Goal: Information Seeking & Learning: Learn about a topic

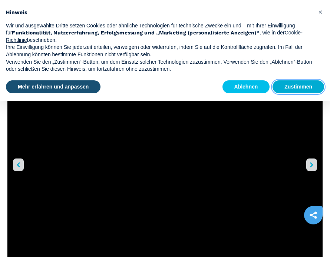
click at [303, 87] on button "Zustimmen" at bounding box center [299, 86] width 52 height 13
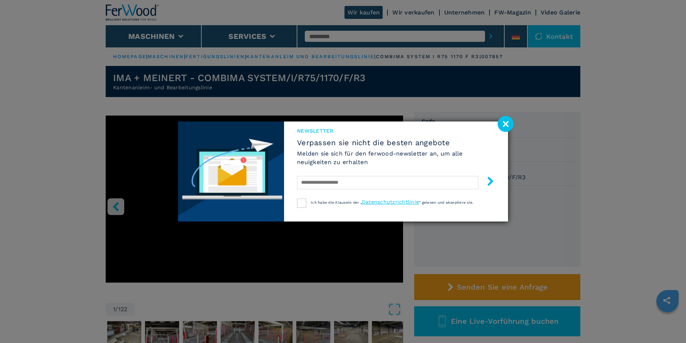
click at [330, 120] on image at bounding box center [506, 124] width 16 height 16
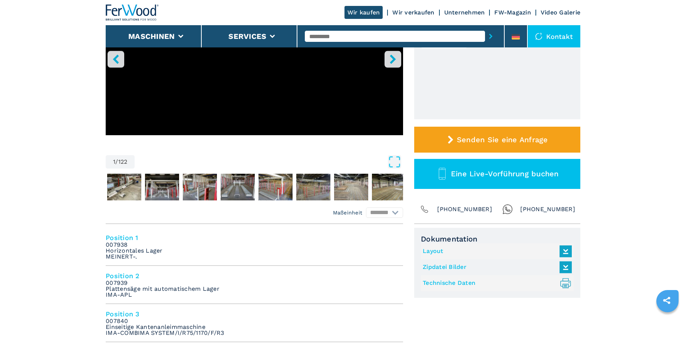
scroll to position [148, 0]
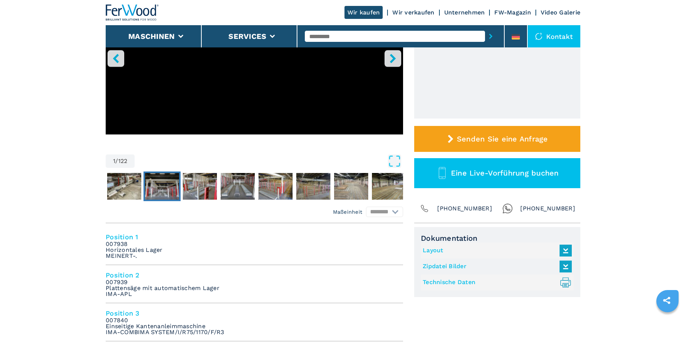
click at [151, 186] on img "Go to Slide 3" at bounding box center [162, 186] width 34 height 27
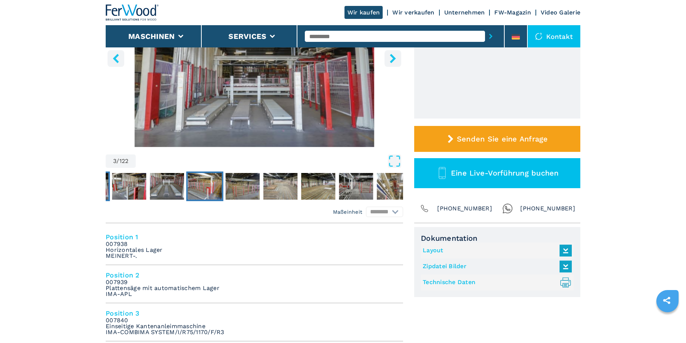
click at [193, 181] on img "Go to Slide 6" at bounding box center [205, 186] width 34 height 27
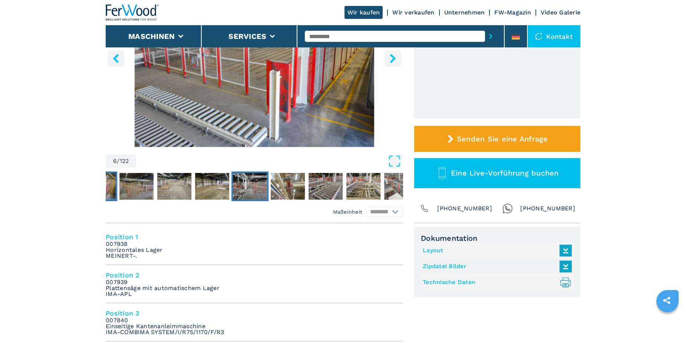
click at [243, 182] on img "Go to Slide 10" at bounding box center [250, 186] width 34 height 27
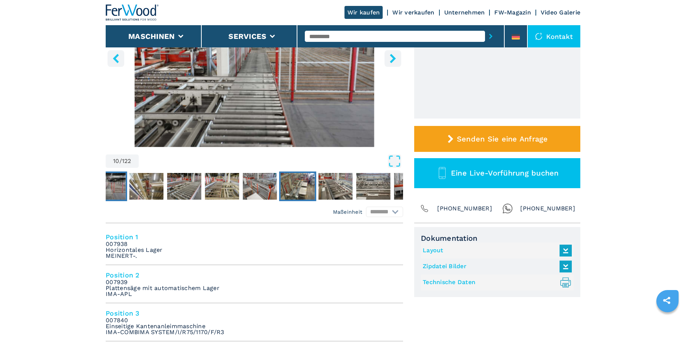
click at [291, 182] on img "Go to Slide 15" at bounding box center [298, 186] width 34 height 27
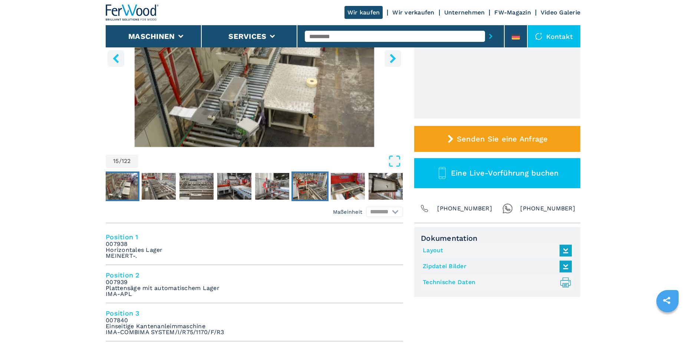
click at [317, 180] on img "Go to Slide 20" at bounding box center [310, 186] width 34 height 27
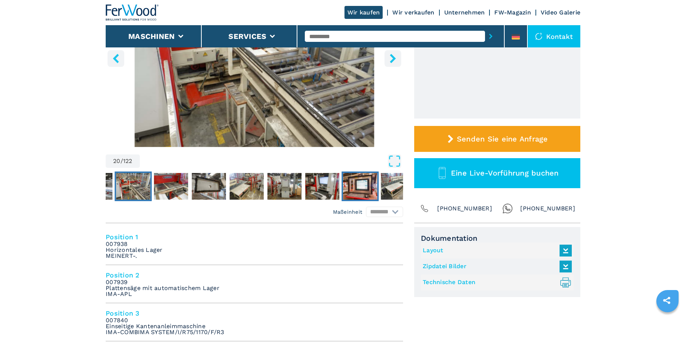
click at [330, 184] on img "Go to Slide 26" at bounding box center [360, 186] width 34 height 27
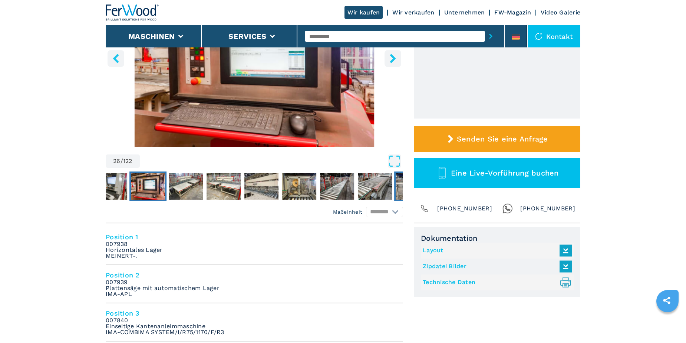
click at [330, 185] on img "Go to Slide 33" at bounding box center [413, 186] width 34 height 27
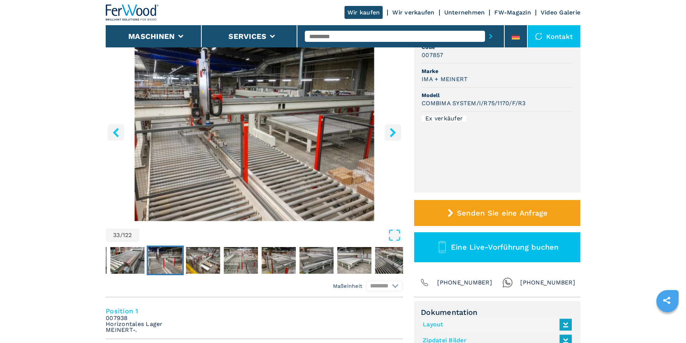
scroll to position [0, 0]
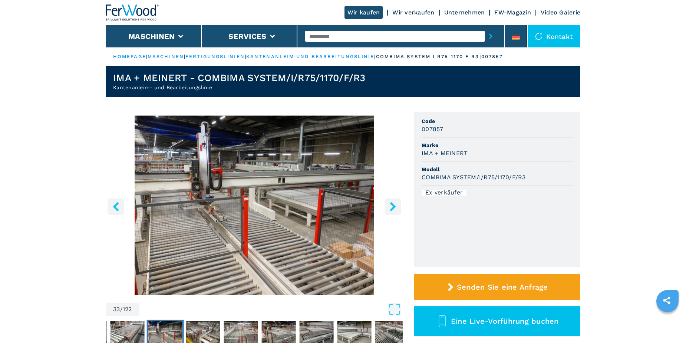
click at [114, 204] on icon "left-button" at bounding box center [115, 206] width 9 height 9
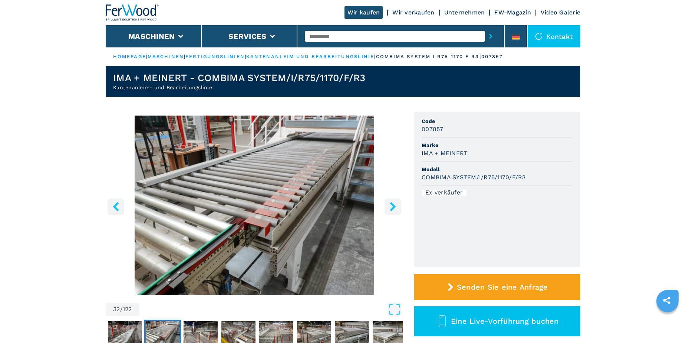
click at [114, 204] on icon "left-button" at bounding box center [115, 206] width 9 height 9
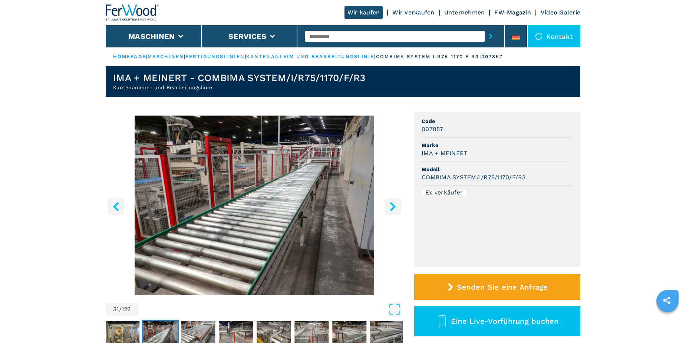
click at [114, 204] on icon "left-button" at bounding box center [115, 206] width 9 height 9
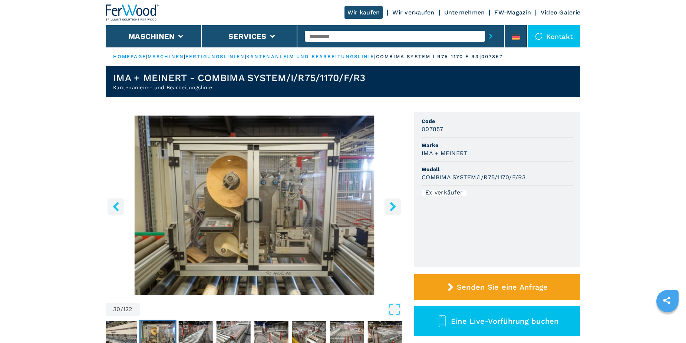
click at [114, 204] on icon "left-button" at bounding box center [115, 206] width 9 height 9
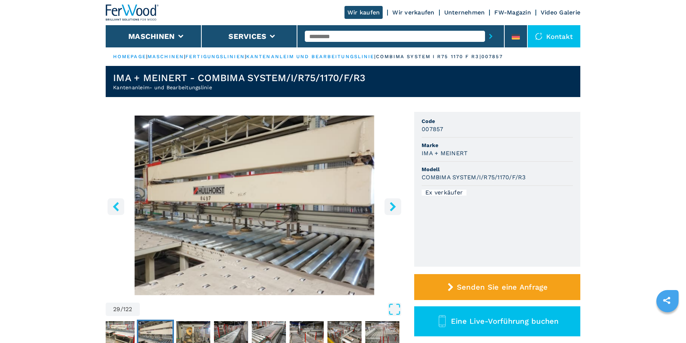
click at [114, 204] on icon "left-button" at bounding box center [115, 206] width 9 height 9
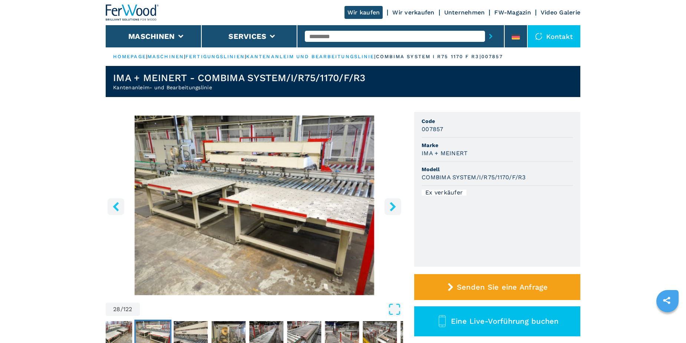
click at [114, 204] on icon "left-button" at bounding box center [115, 206] width 9 height 9
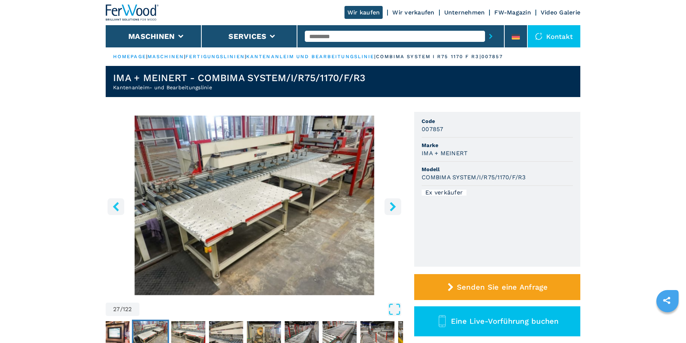
click at [114, 204] on icon "left-button" at bounding box center [115, 206] width 9 height 9
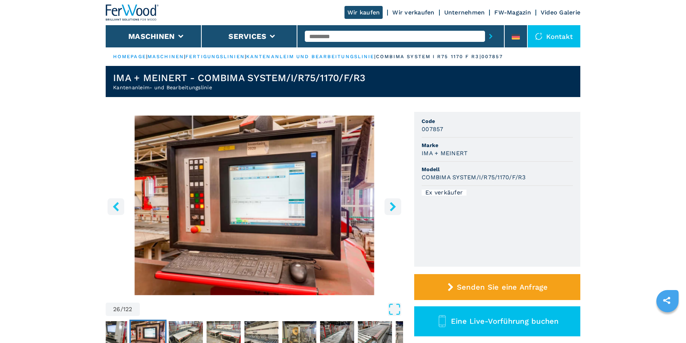
click at [114, 204] on icon "left-button" at bounding box center [115, 206] width 9 height 9
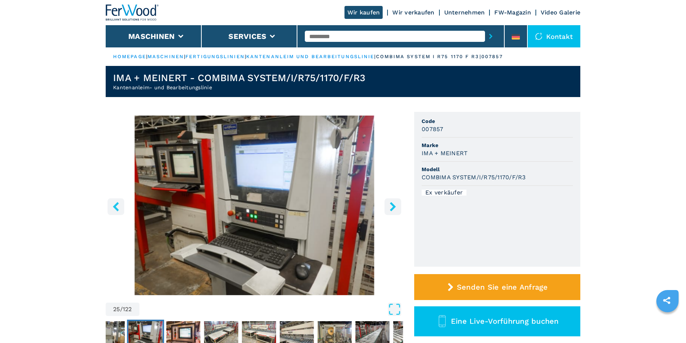
click at [330, 204] on button "right-button" at bounding box center [392, 206] width 17 height 17
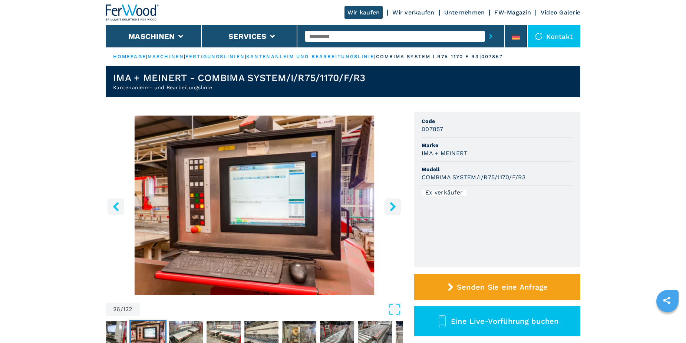
click at [116, 203] on icon "left-button" at bounding box center [115, 206] width 9 height 9
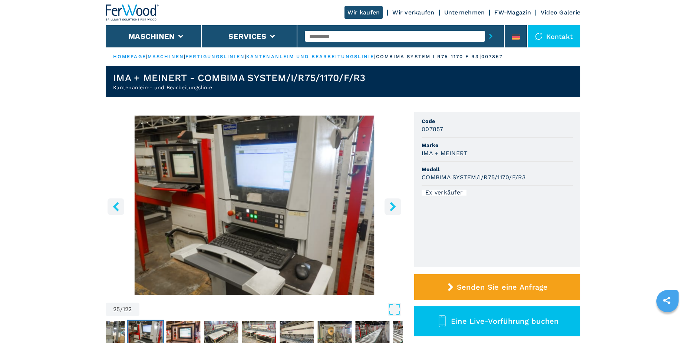
click at [116, 203] on icon "left-button" at bounding box center [115, 206] width 9 height 9
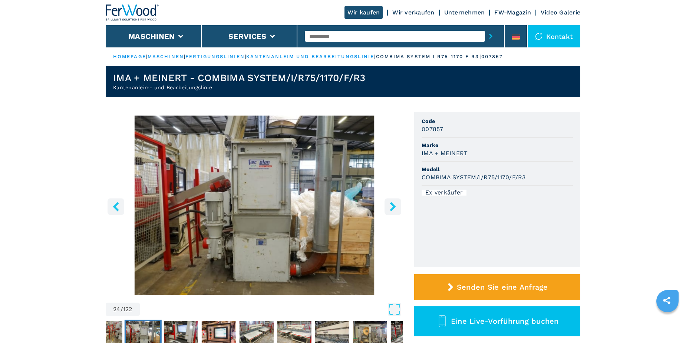
click at [116, 203] on icon "left-button" at bounding box center [115, 206] width 9 height 9
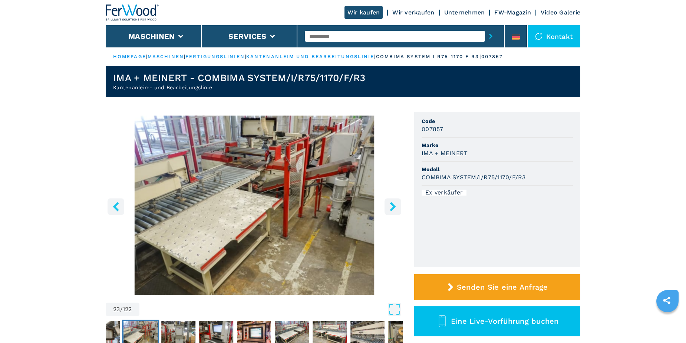
click at [116, 203] on icon "left-button" at bounding box center [115, 206] width 9 height 9
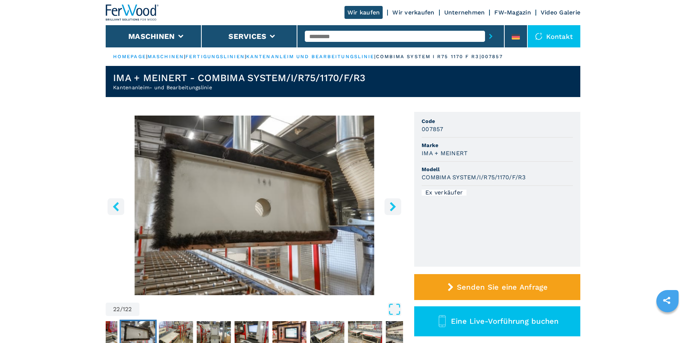
click at [116, 203] on icon "left-button" at bounding box center [115, 206] width 9 height 9
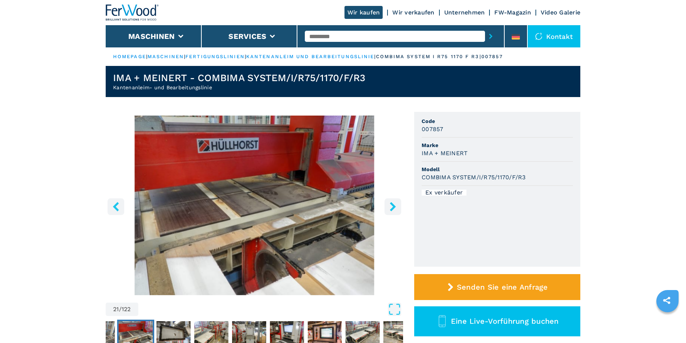
click at [116, 203] on icon "left-button" at bounding box center [115, 206] width 9 height 9
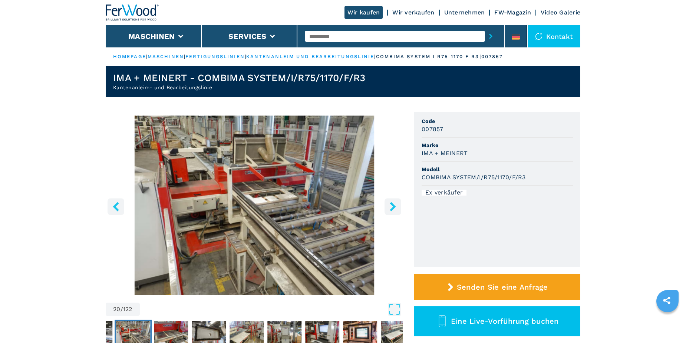
click at [116, 203] on icon "left-button" at bounding box center [115, 206] width 9 height 9
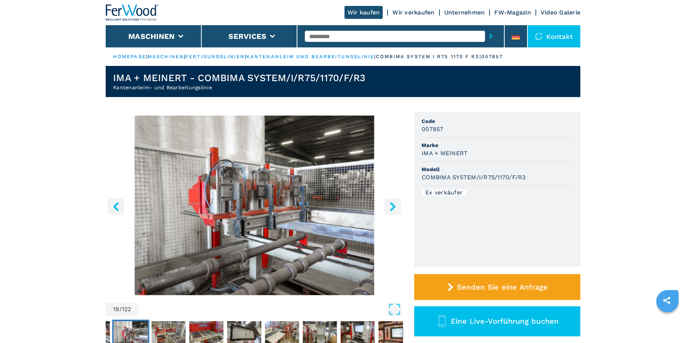
click at [116, 203] on icon "left-button" at bounding box center [115, 206] width 9 height 9
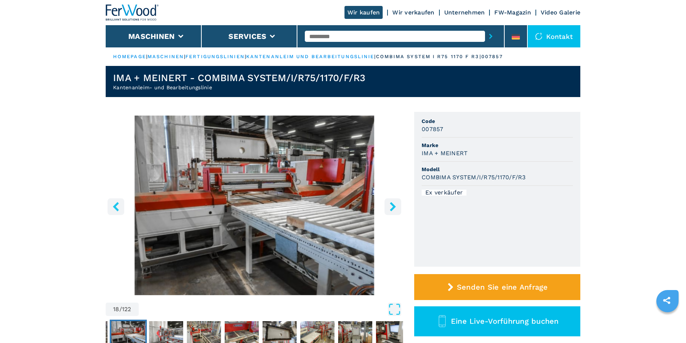
click at [116, 203] on icon "left-button" at bounding box center [115, 206] width 9 height 9
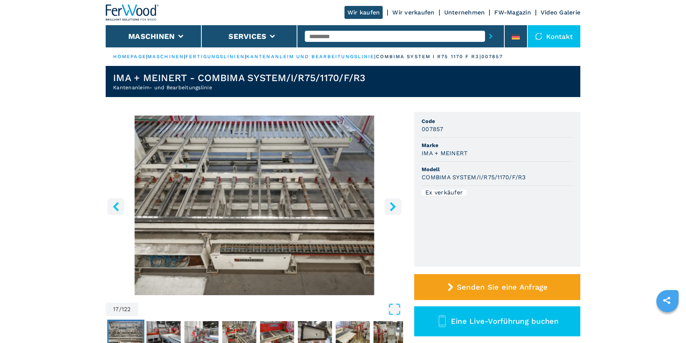
click at [116, 203] on icon "left-button" at bounding box center [115, 206] width 9 height 9
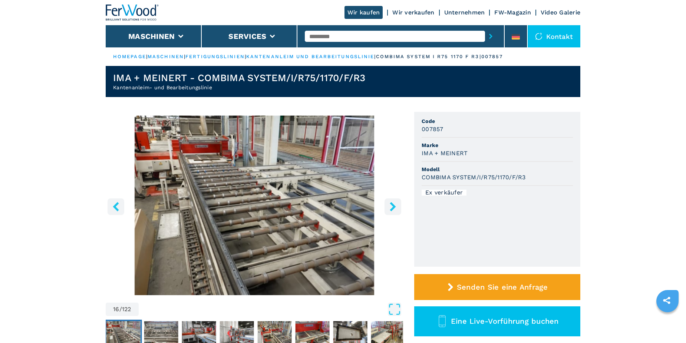
click at [116, 203] on icon "left-button" at bounding box center [115, 206] width 9 height 9
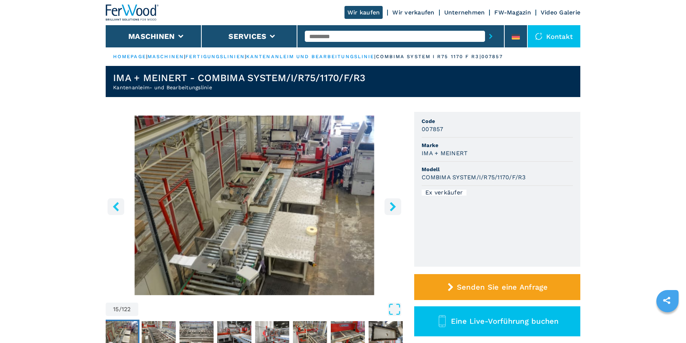
click at [116, 203] on icon "left-button" at bounding box center [115, 206] width 9 height 9
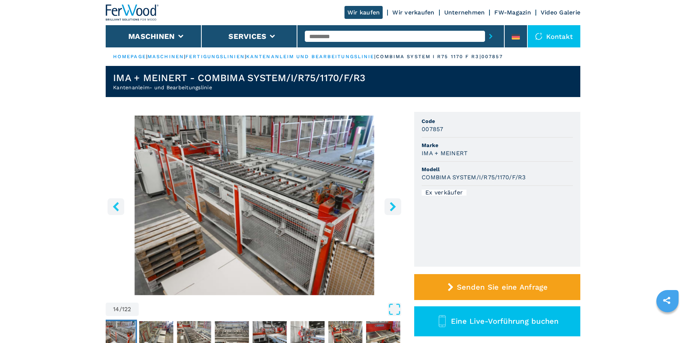
click at [116, 203] on icon "left-button" at bounding box center [115, 206] width 9 height 9
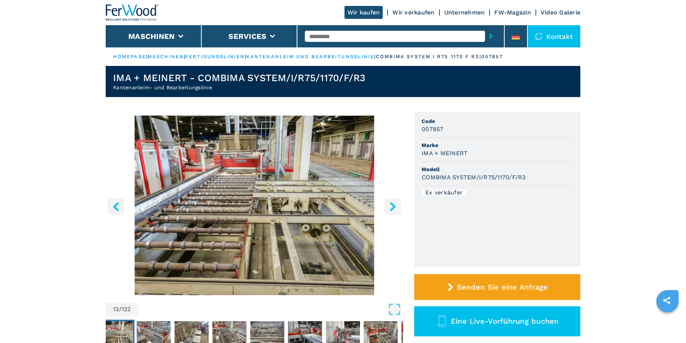
click at [116, 203] on icon "left-button" at bounding box center [115, 206] width 9 height 9
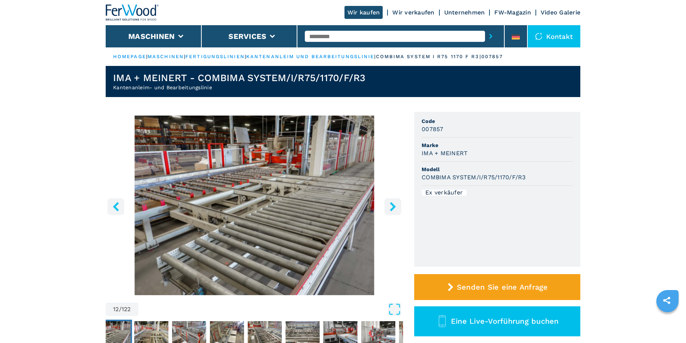
click at [116, 203] on icon "left-button" at bounding box center [115, 206] width 9 height 9
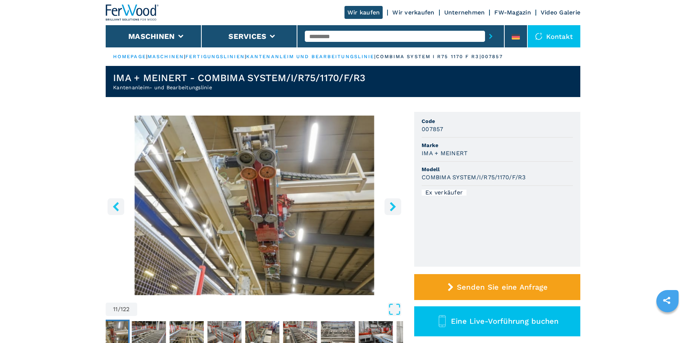
click at [116, 203] on icon "left-button" at bounding box center [115, 206] width 9 height 9
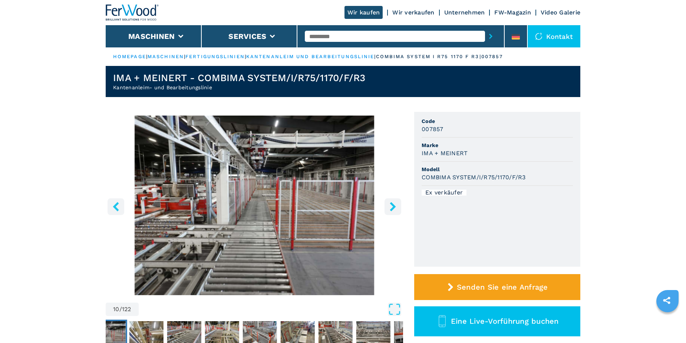
click at [116, 203] on icon "left-button" at bounding box center [115, 206] width 9 height 9
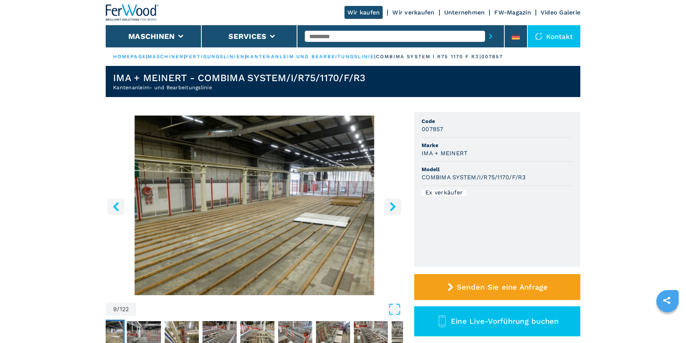
click at [116, 203] on icon "left-button" at bounding box center [115, 206] width 9 height 9
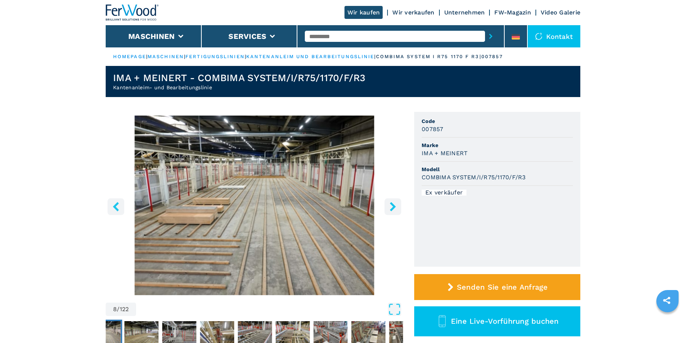
click at [116, 203] on icon "left-button" at bounding box center [115, 206] width 9 height 9
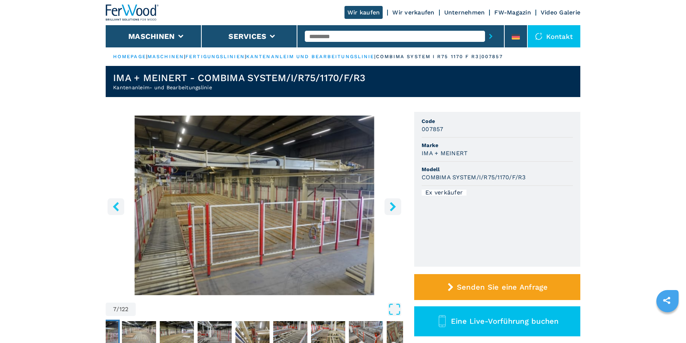
click at [116, 203] on icon "left-button" at bounding box center [115, 206] width 9 height 9
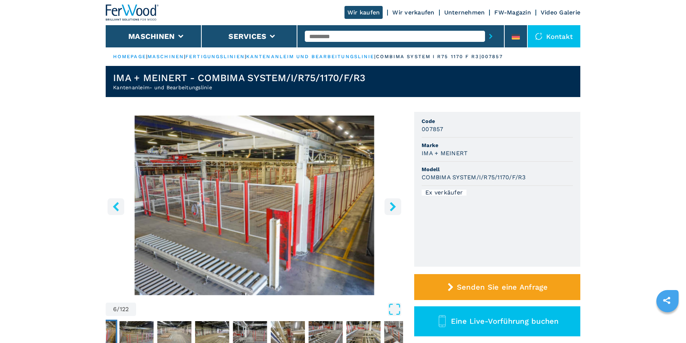
click at [116, 203] on icon "left-button" at bounding box center [115, 206] width 9 height 9
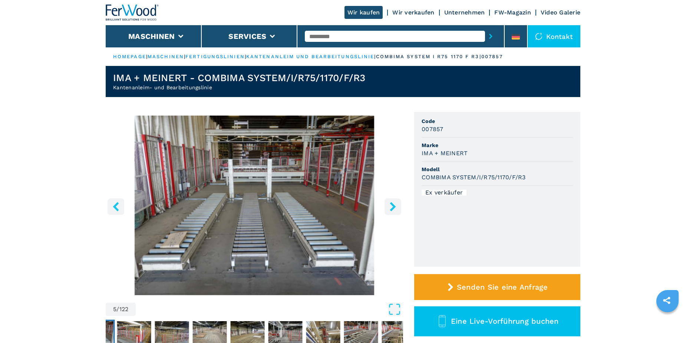
click at [116, 203] on icon "left-button" at bounding box center [115, 206] width 9 height 9
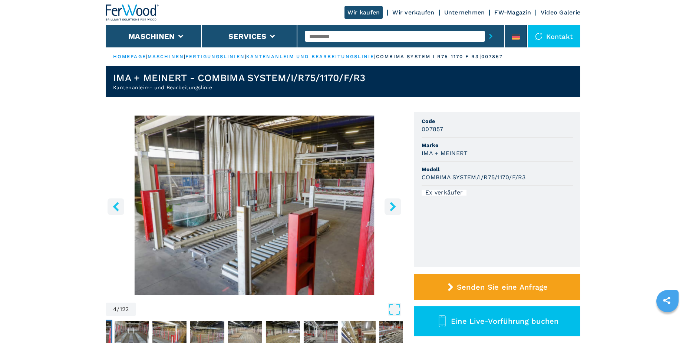
click at [116, 203] on icon "left-button" at bounding box center [115, 206] width 9 height 9
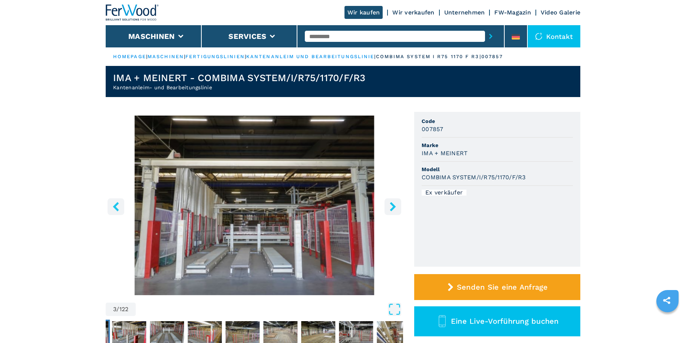
click at [116, 203] on icon "left-button" at bounding box center [115, 206] width 9 height 9
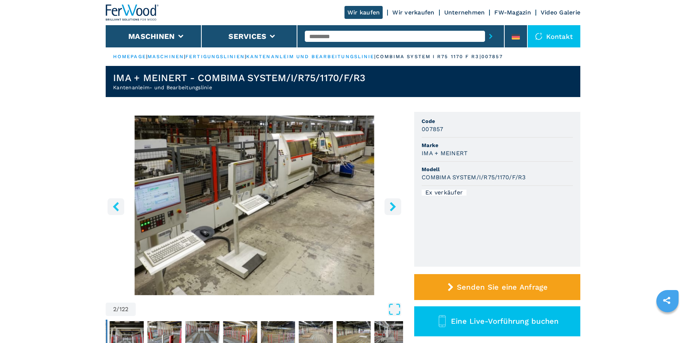
click at [116, 203] on icon "left-button" at bounding box center [115, 206] width 9 height 9
